Goal: Entertainment & Leisure: Consume media (video, audio)

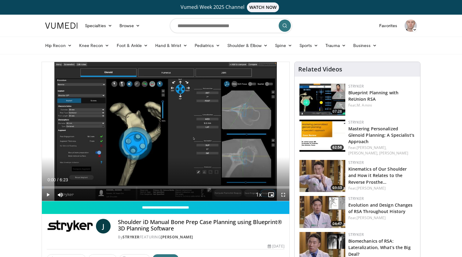
click at [49, 194] on span "Video Player" at bounding box center [48, 195] width 12 height 12
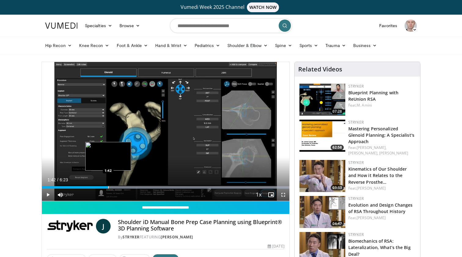
click at [108, 187] on div "Progress Bar" at bounding box center [108, 188] width 1 height 2
click at [109, 188] on div "Loaded : 99.98% 1:51 1:44" at bounding box center [166, 188] width 248 height 2
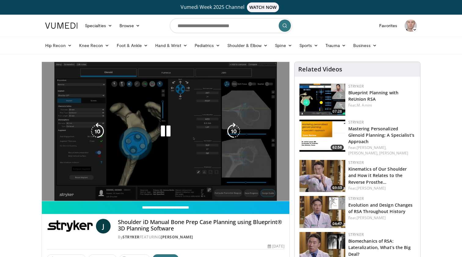
click at [106, 188] on div "10 seconds Tap to unmute" at bounding box center [166, 131] width 248 height 139
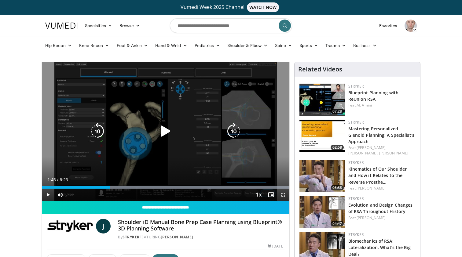
click at [0, 0] on div "Progress Bar" at bounding box center [0, 0] width 0 height 0
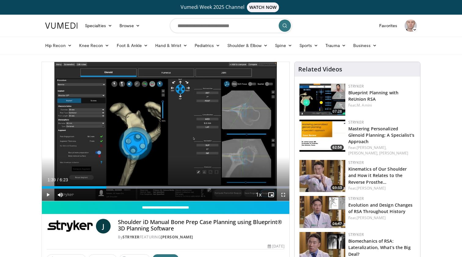
click at [48, 195] on span "Video Player" at bounding box center [48, 195] width 12 height 12
click at [49, 195] on span "Video Player" at bounding box center [48, 195] width 12 height 12
click at [105, 187] on div "Progress Bar" at bounding box center [105, 188] width 1 height 2
click at [94, 186] on div "Loaded : 99.98% 1:37 1:21" at bounding box center [166, 186] width 248 height 6
